Goal: Task Accomplishment & Management: Manage account settings

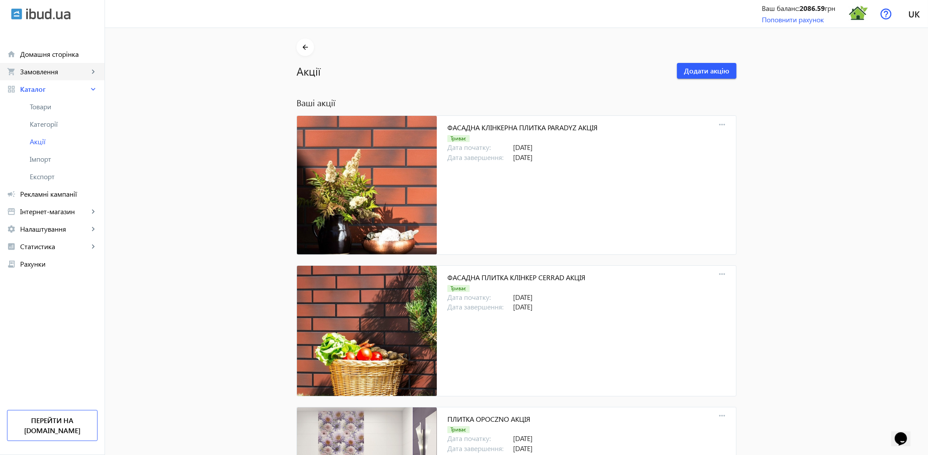
click at [47, 72] on span "Замовлення" at bounding box center [54, 71] width 69 height 9
